Goal: Information Seeking & Learning: Learn about a topic

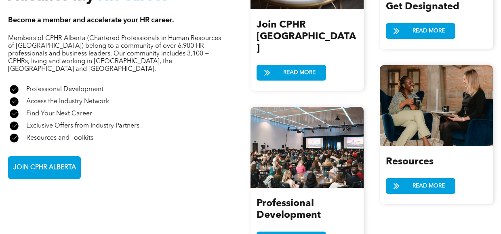
scroll to position [1010, 0]
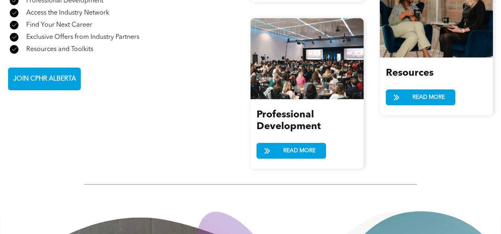
click at [293, 137] on div "Professional Development READ MORE" at bounding box center [307, 134] width 113 height 70
click at [295, 143] on span "READ MORE" at bounding box center [300, 150] width 38 height 15
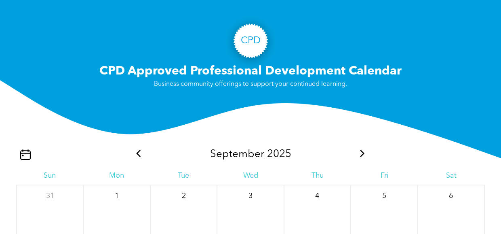
scroll to position [768, 0]
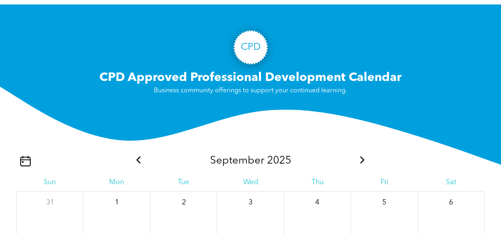
click at [363, 167] on div "September 2025" at bounding box center [250, 161] width 469 height 24
click at [363, 161] on icon at bounding box center [362, 159] width 4 height 7
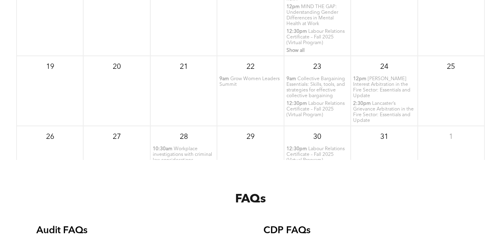
scroll to position [1091, 0]
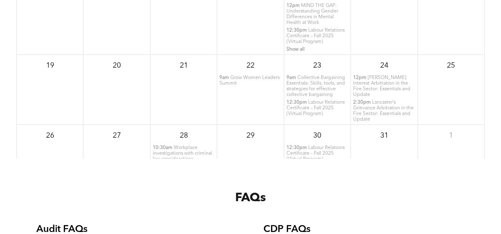
click at [311, 146] on span "Labour Relations Certificate – Fall 2025 (Virtual Program)" at bounding box center [316, 153] width 58 height 16
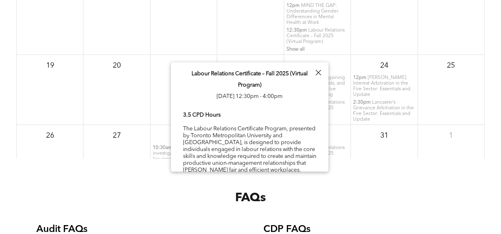
scroll to position [22, 0]
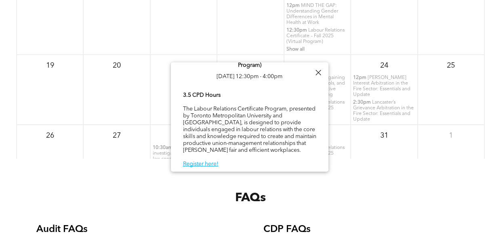
drag, startPoint x: 318, startPoint y: 75, endPoint x: 359, endPoint y: 117, distance: 58.9
click at [318, 75] on div at bounding box center [318, 72] width 11 height 11
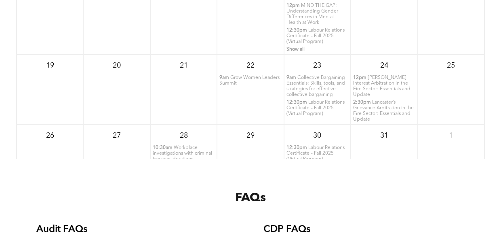
click at [190, 145] on span "Workplace investigations with criminal law considerations" at bounding box center [182, 153] width 59 height 16
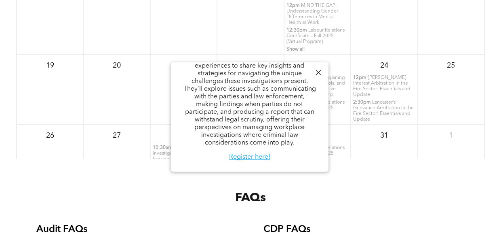
scroll to position [0, 0]
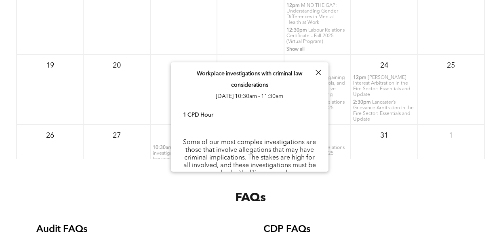
click at [313, 72] on div at bounding box center [318, 72] width 11 height 11
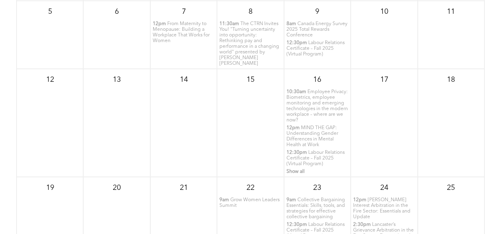
scroll to position [889, 0]
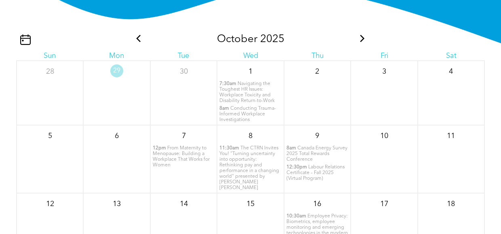
click at [225, 91] on span "Navigating the Toughest HR Issues: Workplace Toxicity and Disability Return-to-…" at bounding box center [246, 92] width 55 height 22
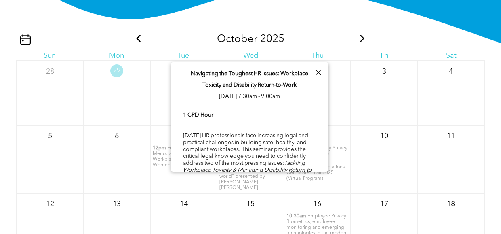
click at [299, 10] on div "October 2025 Sun Mon Tue Wed Thu Fri Sat 28 29 30 1 7:30am 8am" at bounding box center [250, 185] width 469 height 352
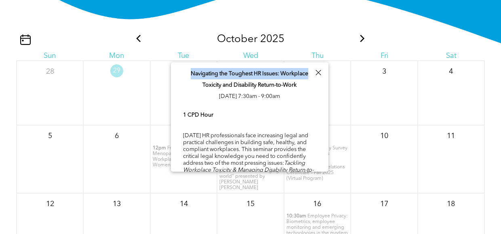
click at [314, 69] on div "Share by: Navigating the Toughest HR Issues: Workplace Toxicity and Disability …" at bounding box center [250, 116] width 158 height 109
drag, startPoint x: 314, startPoint y: 69, endPoint x: 321, endPoint y: 78, distance: 11.7
click at [321, 78] on div "Navigating the Toughest HR Issues: Workplace Toxicity and Disability Return-to-…" at bounding box center [250, 133] width 158 height 143
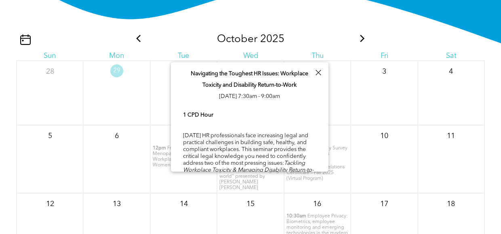
click at [318, 75] on div at bounding box center [318, 72] width 11 height 11
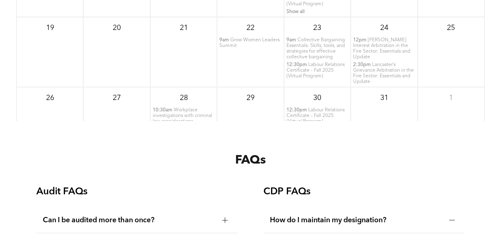
scroll to position [1132, 0]
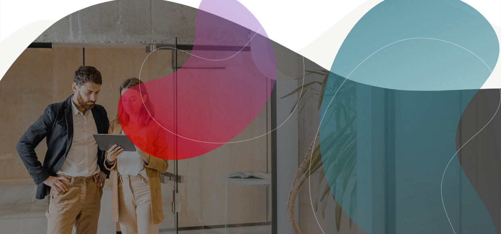
scroll to position [1108, 0]
